Goal: Task Accomplishment & Management: Manage account settings

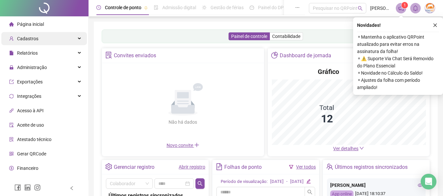
click at [38, 38] on div "Cadastros" at bounding box center [44, 38] width 86 height 13
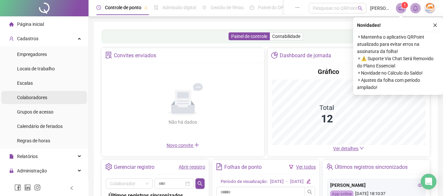
click at [49, 97] on li "Colaboradores" at bounding box center [44, 97] width 86 height 13
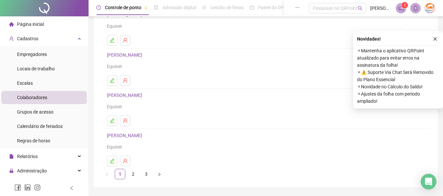
scroll to position [121, 0]
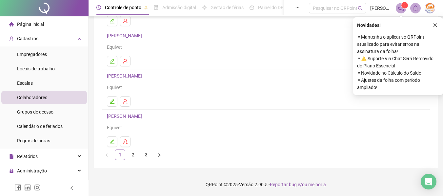
click at [144, 153] on link "3" at bounding box center [146, 155] width 10 height 10
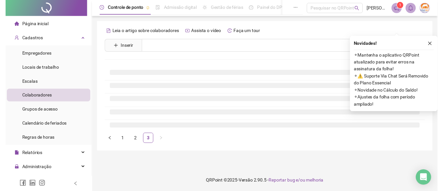
scroll to position [0, 0]
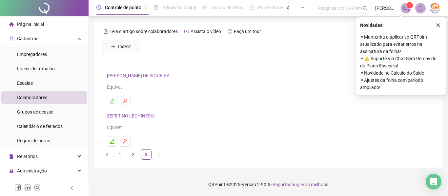
click at [139, 117] on link "ZEFERINO LECHINESKI" at bounding box center [132, 115] width 50 height 5
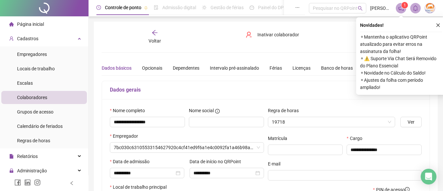
type input "**********"
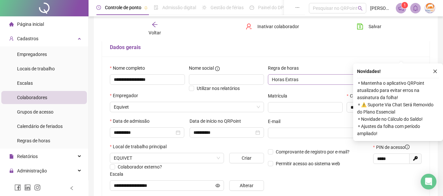
scroll to position [98, 0]
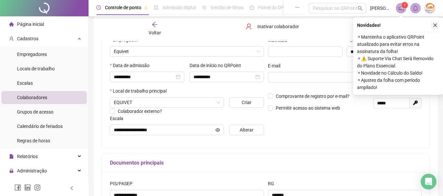
click at [433, 28] on button "button" at bounding box center [435, 25] width 8 height 8
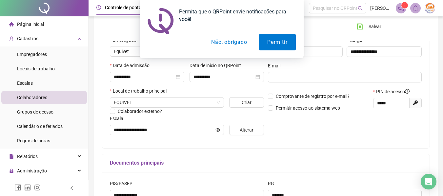
drag, startPoint x: 335, startPoint y: 30, endPoint x: 330, endPoint y: 25, distance: 7.0
click at [334, 30] on div "Permita que o QRPoint envie notificações para você! Permitir Não, obrigado" at bounding box center [221, 29] width 443 height 58
